Goal: Task Accomplishment & Management: Use online tool/utility

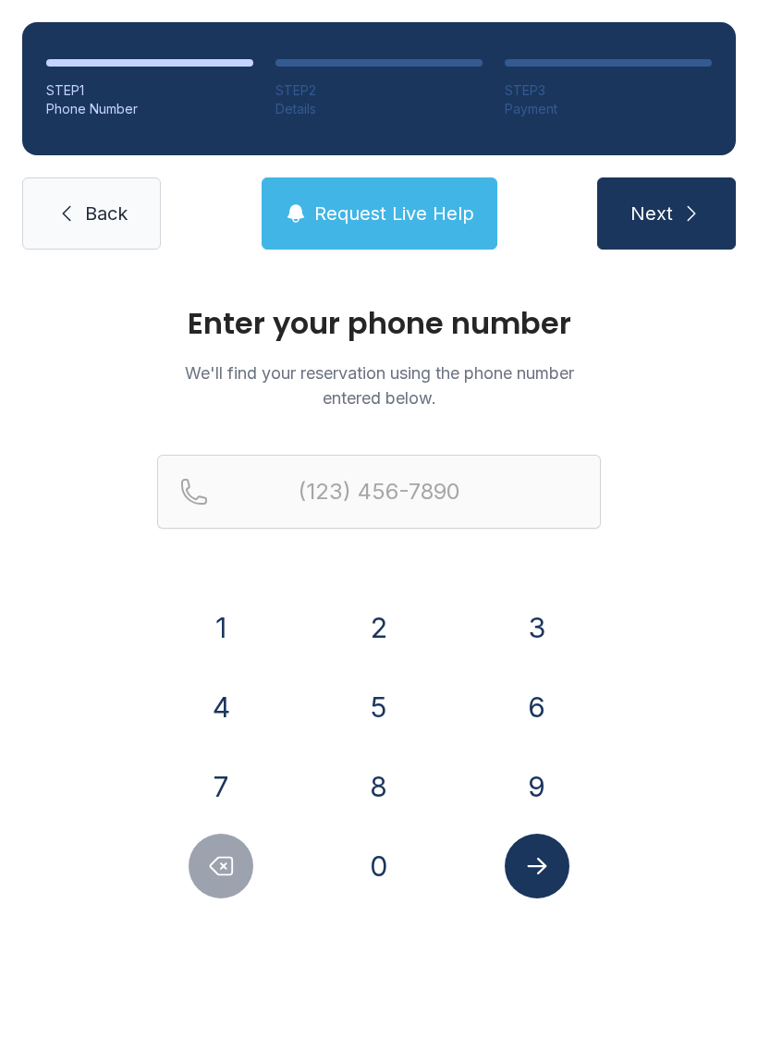
click at [546, 771] on button "9" at bounding box center [537, 787] width 65 height 65
click at [237, 706] on button "4" at bounding box center [221, 707] width 65 height 65
click at [235, 626] on button "1" at bounding box center [221, 627] width 65 height 65
click at [225, 789] on button "7" at bounding box center [221, 787] width 65 height 65
click at [224, 788] on button "7" at bounding box center [221, 787] width 65 height 65
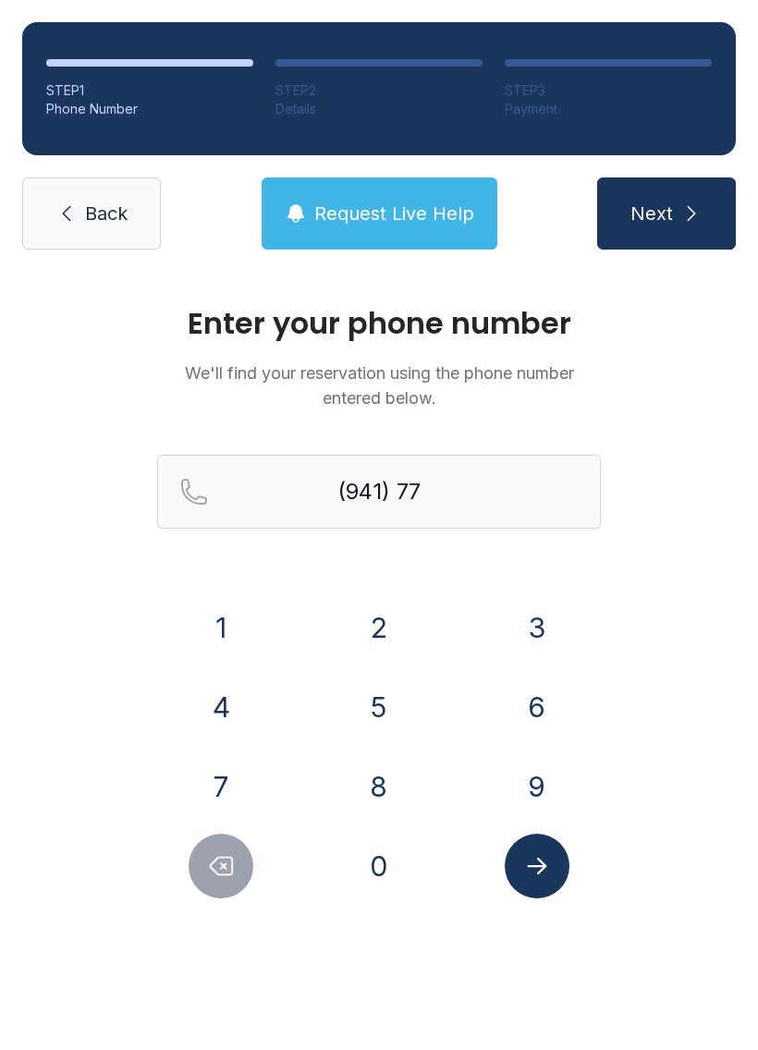
click at [533, 774] on button "9" at bounding box center [537, 787] width 65 height 65
click at [399, 696] on button "5" at bounding box center [379, 707] width 65 height 65
click at [389, 696] on button "5" at bounding box center [379, 707] width 65 height 65
click at [244, 699] on button "4" at bounding box center [221, 707] width 65 height 65
click at [386, 640] on button "2" at bounding box center [379, 627] width 65 height 65
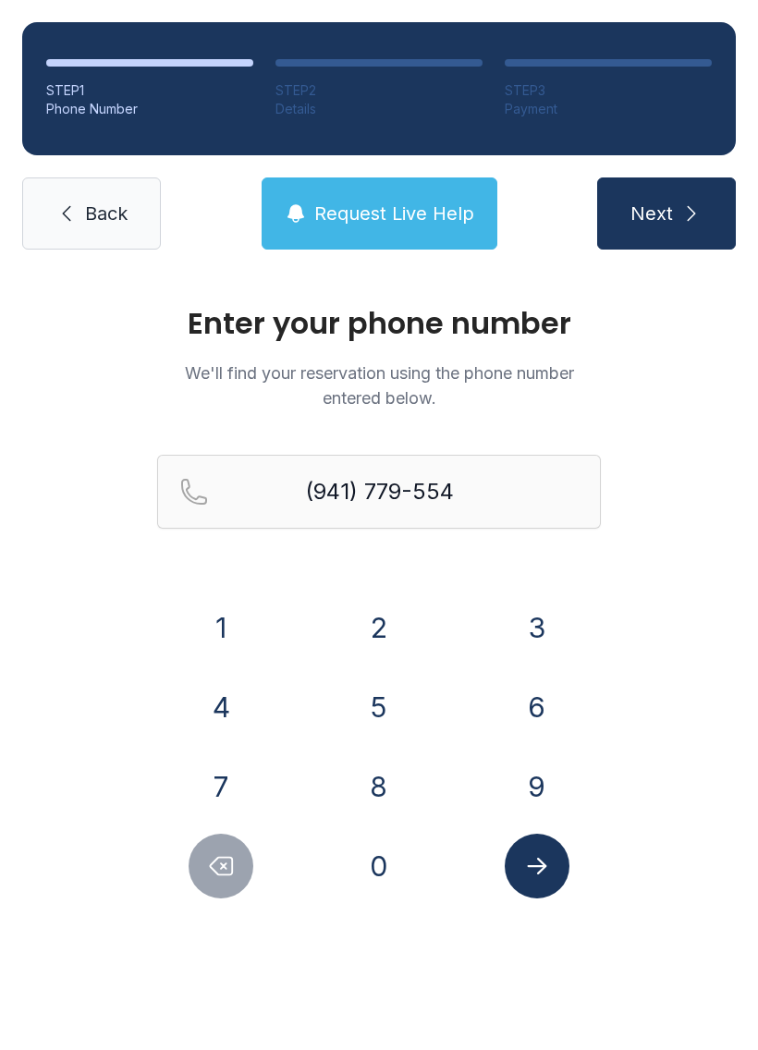
type input "[PHONE_NUMBER]"
click at [545, 877] on icon "Submit lookup form" at bounding box center [537, 867] width 28 height 28
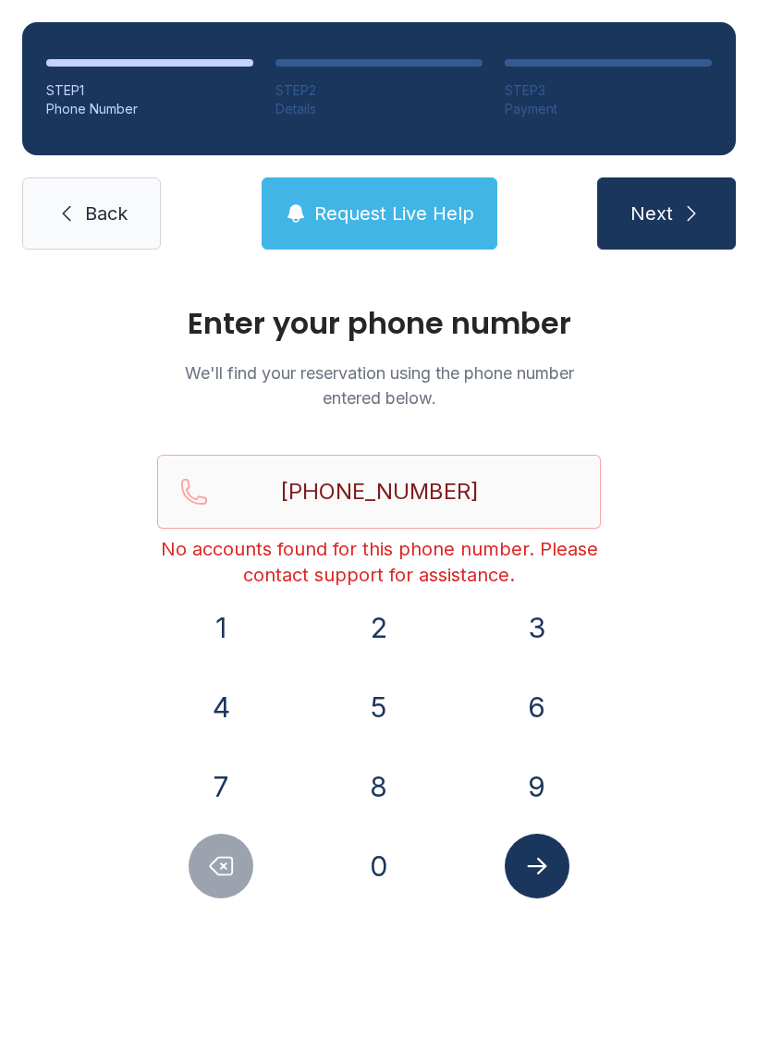
click at [99, 224] on span "Back" at bounding box center [106, 214] width 43 height 26
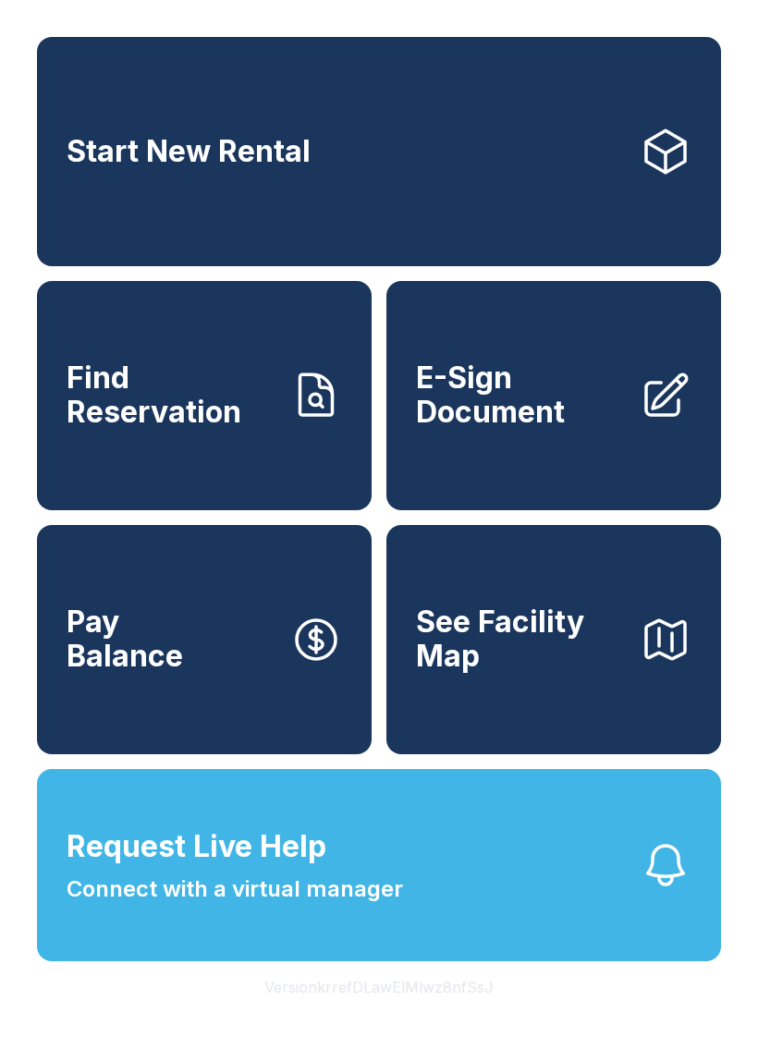
click at [646, 185] on link "Start New Rental" at bounding box center [379, 151] width 684 height 229
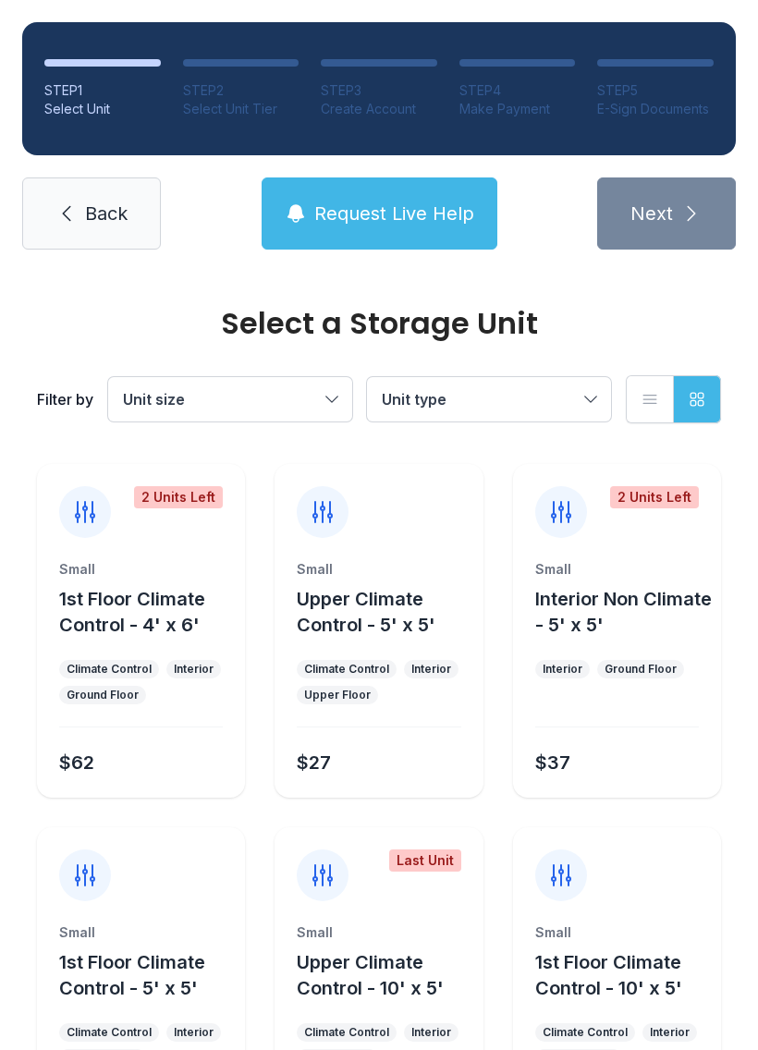
click at [107, 222] on span "Back" at bounding box center [106, 214] width 43 height 26
